Goal: Ask a question

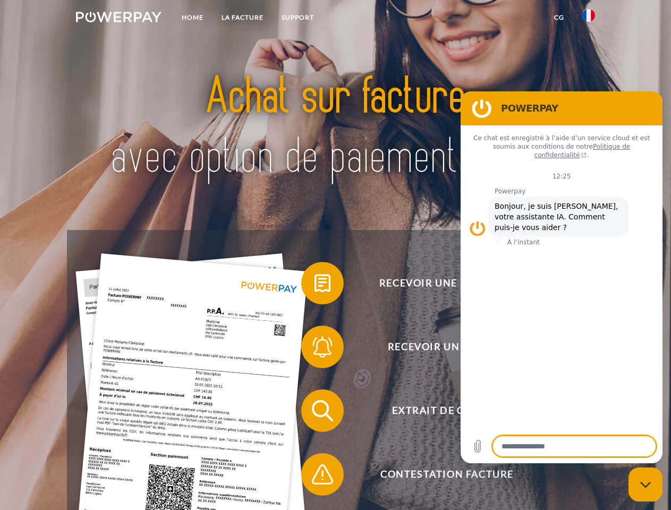
click at [118, 19] on img at bounding box center [119, 17] width 86 height 11
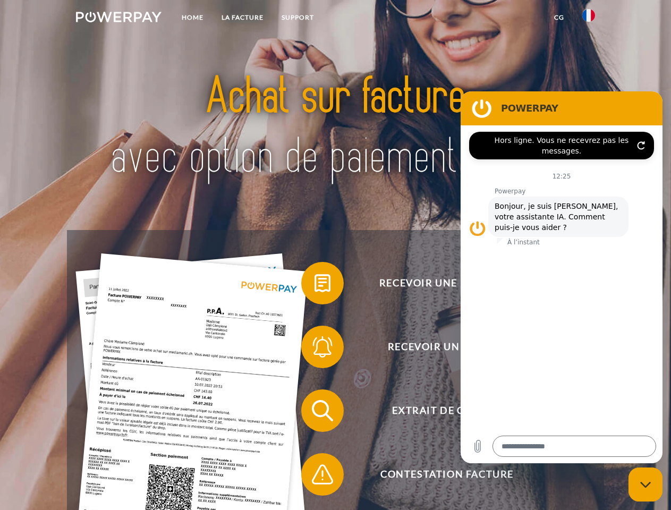
click at [588, 19] on img at bounding box center [588, 15] width 13 height 13
click at [559, 18] on link "CG" at bounding box center [559, 17] width 28 height 19
click at [314, 285] on span at bounding box center [306, 283] width 53 height 53
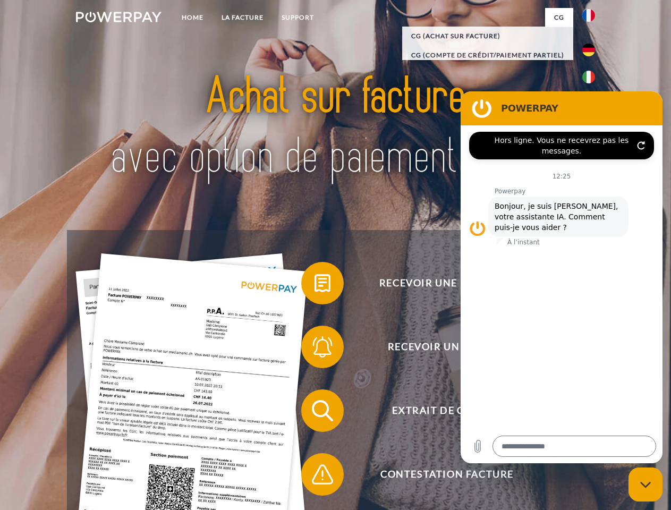
click at [314, 349] on span at bounding box center [306, 346] width 53 height 53
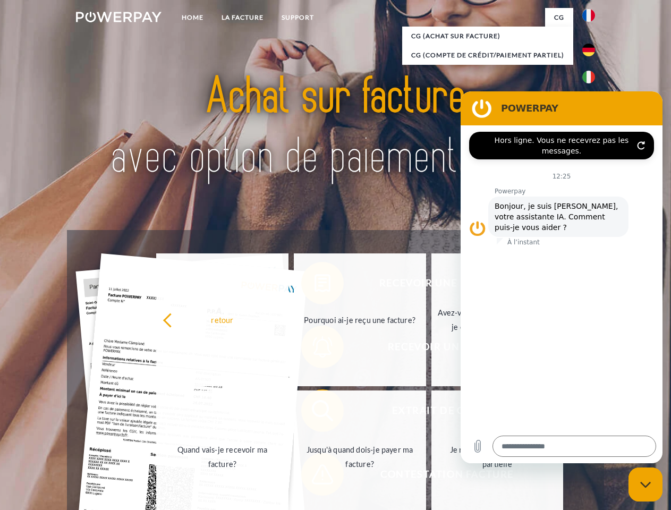
click at [314, 413] on link "Jusqu'à quand dois-je payer ma facture?" at bounding box center [360, 456] width 132 height 133
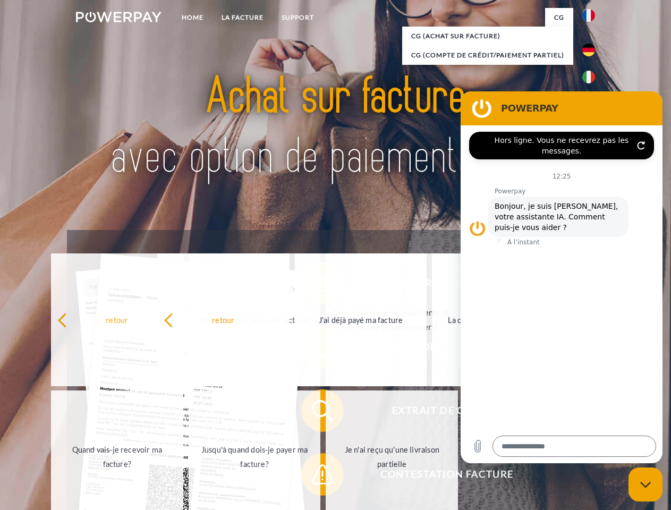
click at [314, 476] on span at bounding box center [306, 474] width 53 height 53
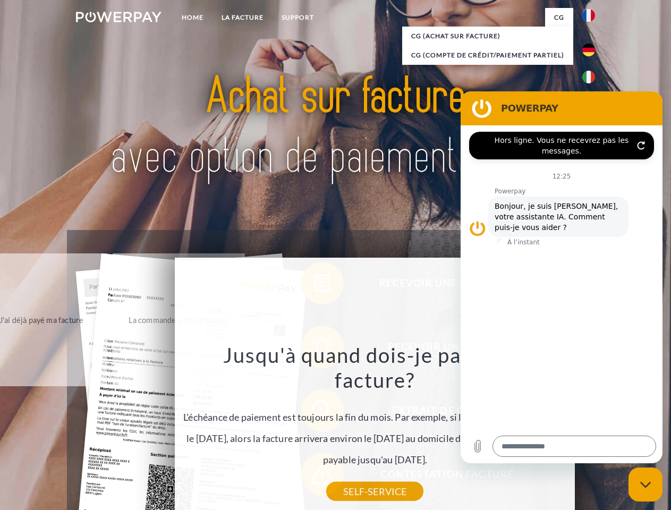
click at [645, 484] on icon "Fermer la fenêtre de messagerie" at bounding box center [645, 484] width 11 height 7
type textarea "*"
